Goal: Task Accomplishment & Management: Manage account settings

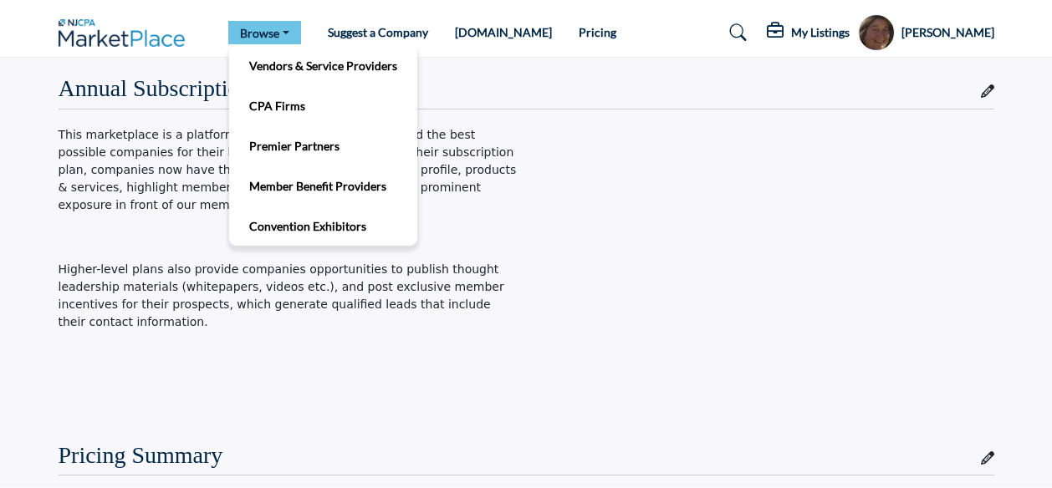
click at [280, 31] on link "Browse" at bounding box center [264, 32] width 73 height 23
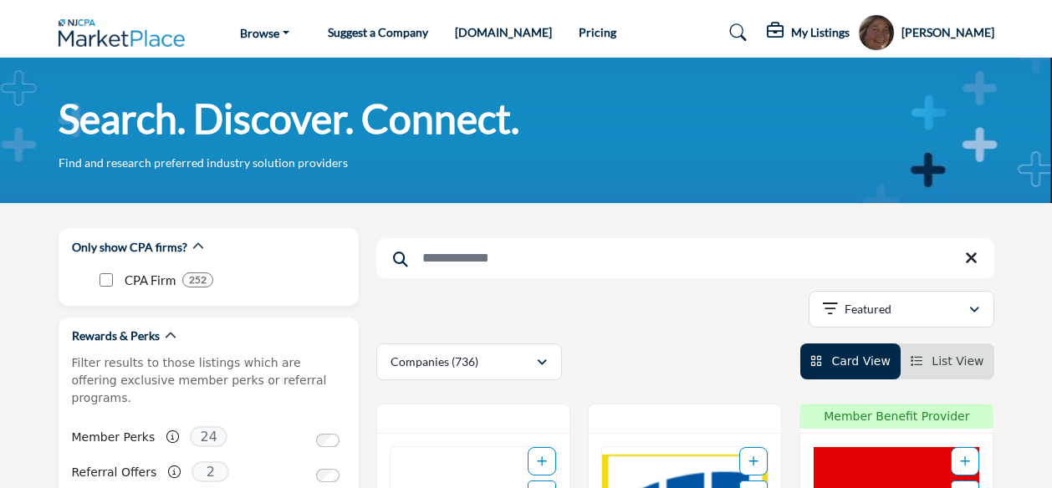
click at [534, 258] on input "Search Keyword" at bounding box center [685, 258] width 618 height 40
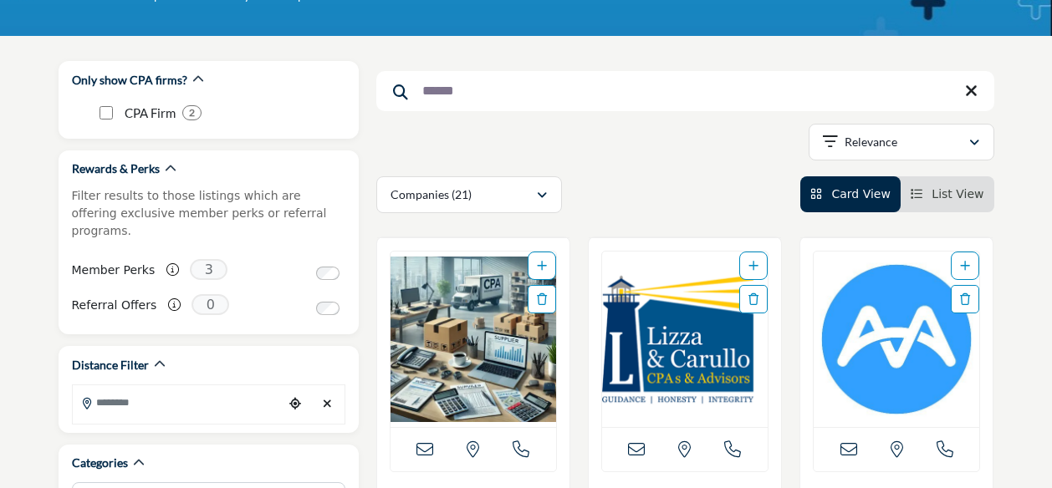
scroll to position [184, 0]
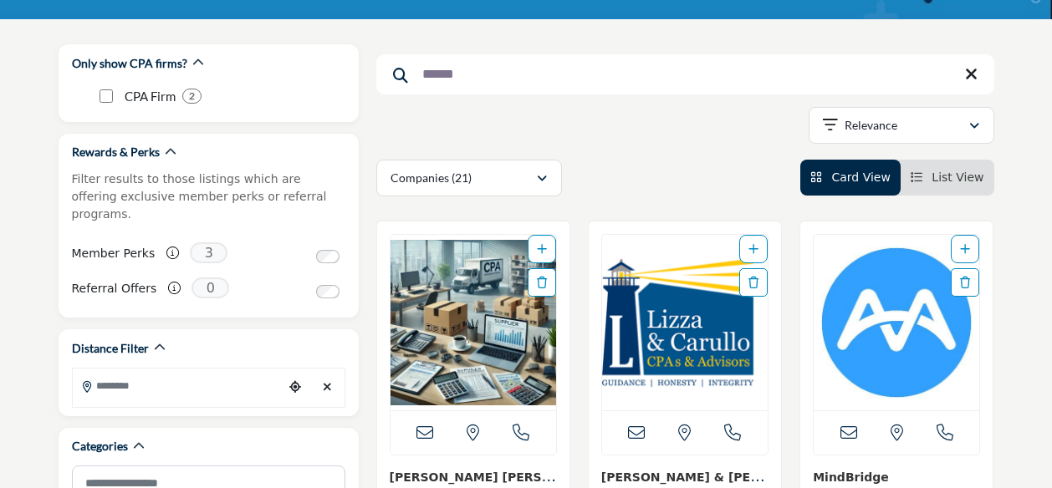
type input "******"
click at [483, 331] on img "Open Listing in new tab" at bounding box center [474, 323] width 166 height 176
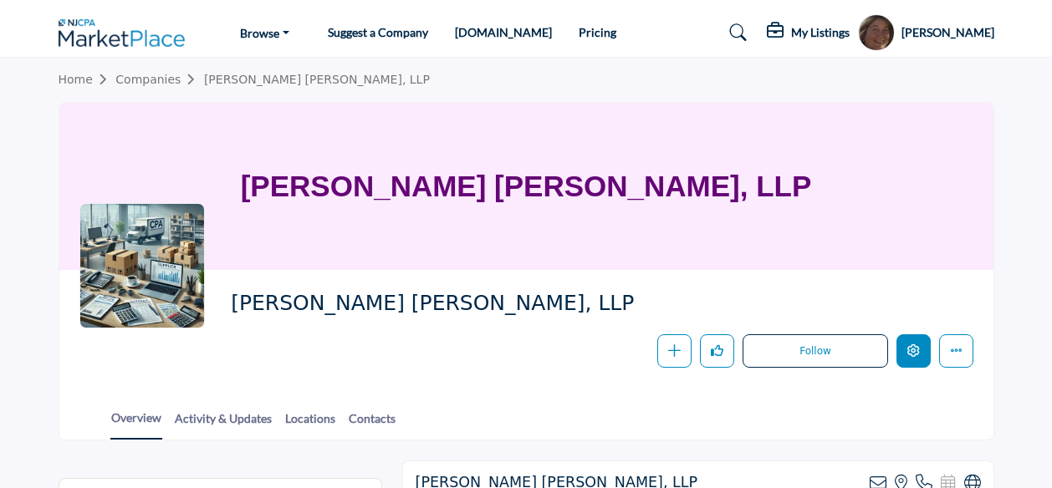
click at [912, 341] on button "Edit company" at bounding box center [914, 352] width 34 height 34
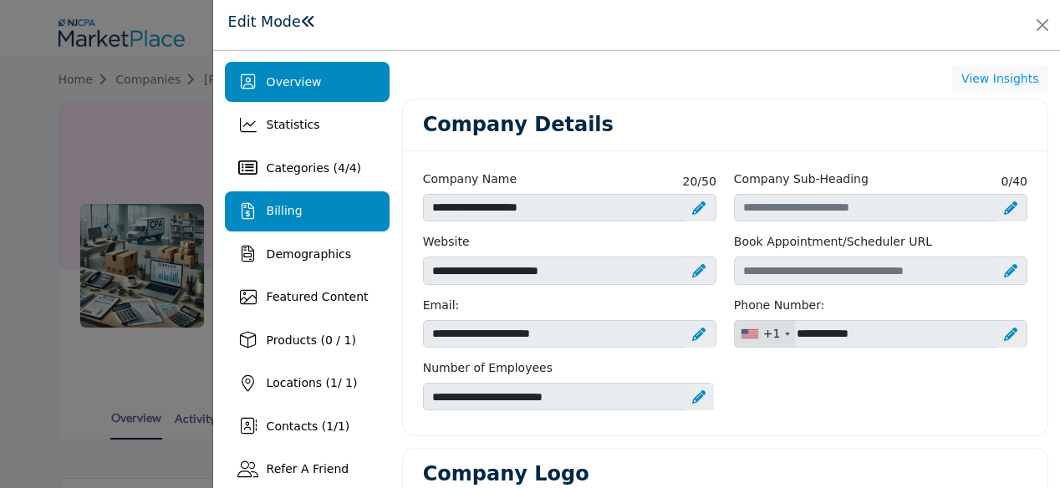
click at [287, 217] on span "Billing" at bounding box center [285, 210] width 36 height 13
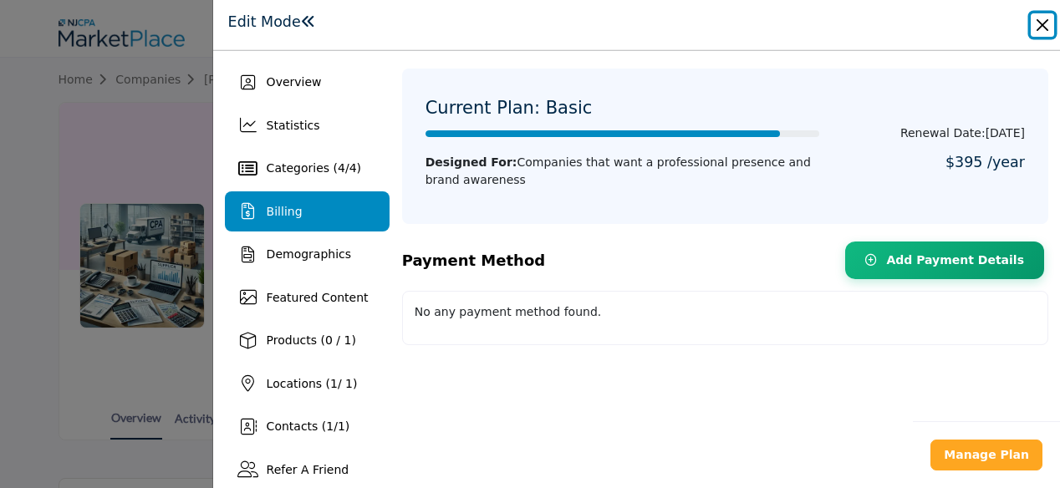
click at [1040, 18] on button "Close" at bounding box center [1042, 24] width 23 height 23
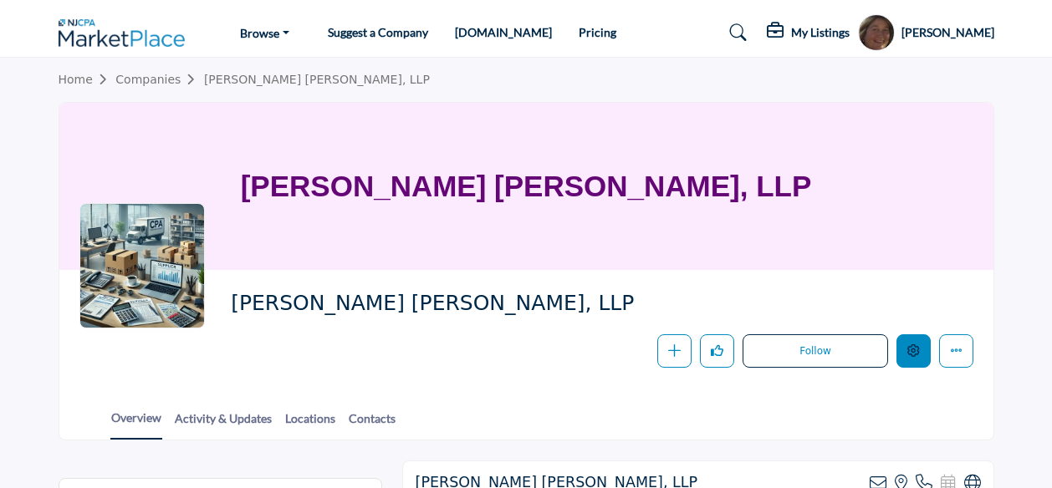
click at [910, 351] on icon "Edit company" at bounding box center [913, 351] width 13 height 13
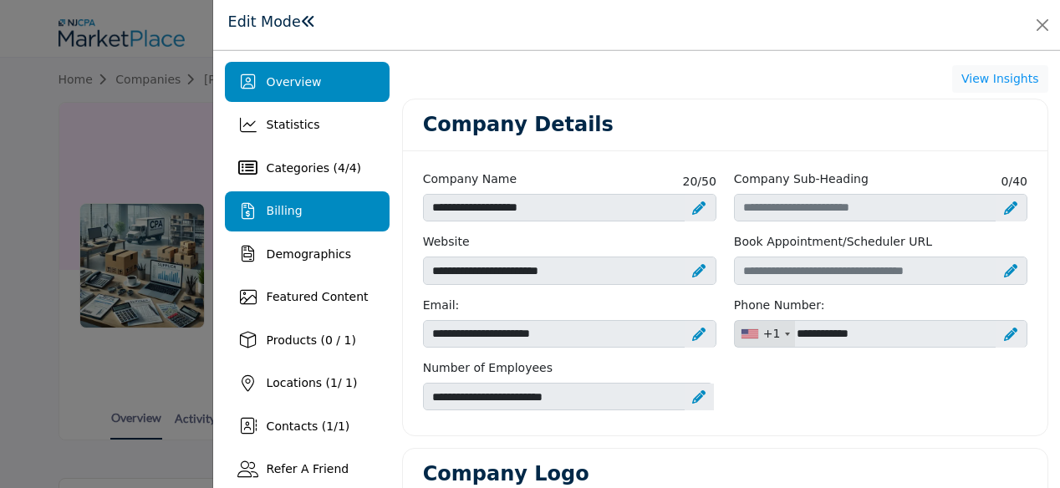
click at [296, 208] on span "Billing" at bounding box center [285, 210] width 36 height 13
